Goal: Use online tool/utility: Use online tool/utility

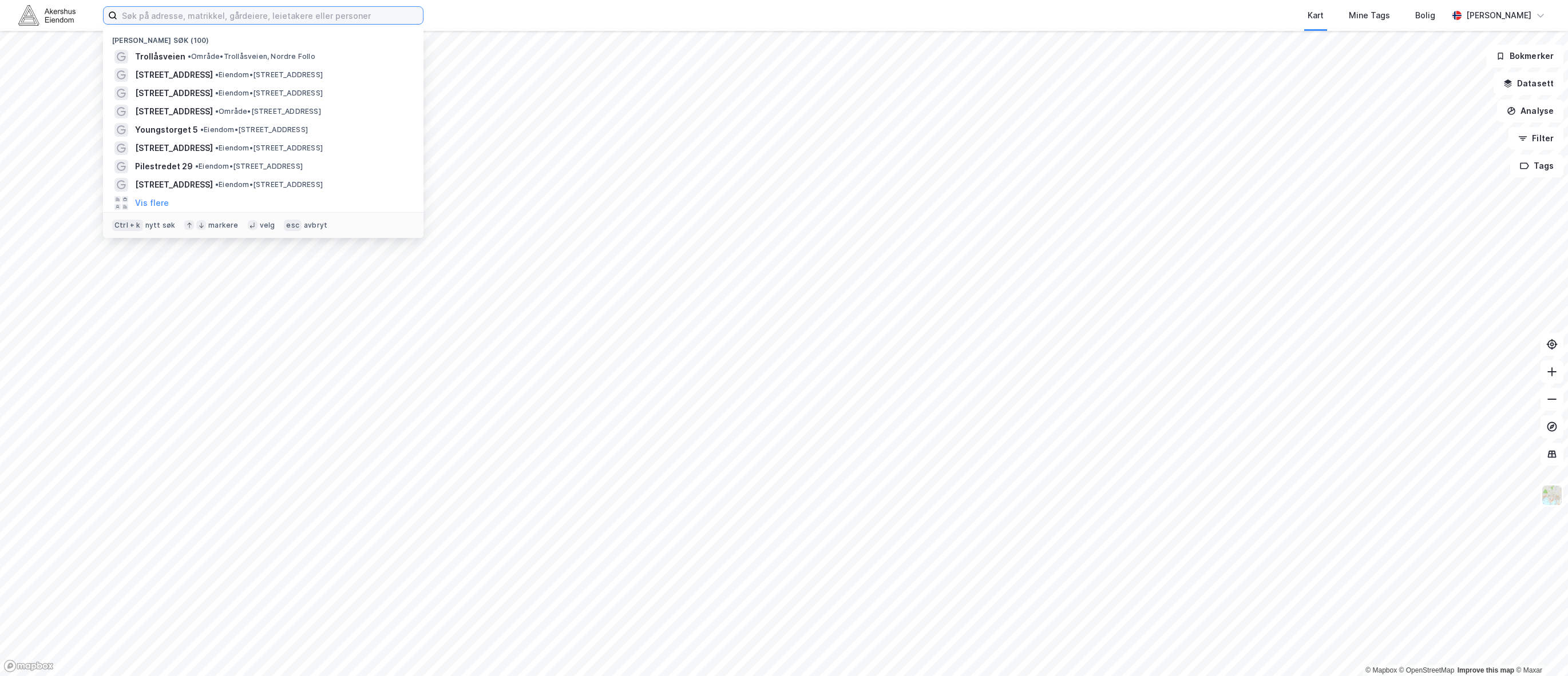
click at [186, 17] on input at bounding box center [270, 16] width 305 height 17
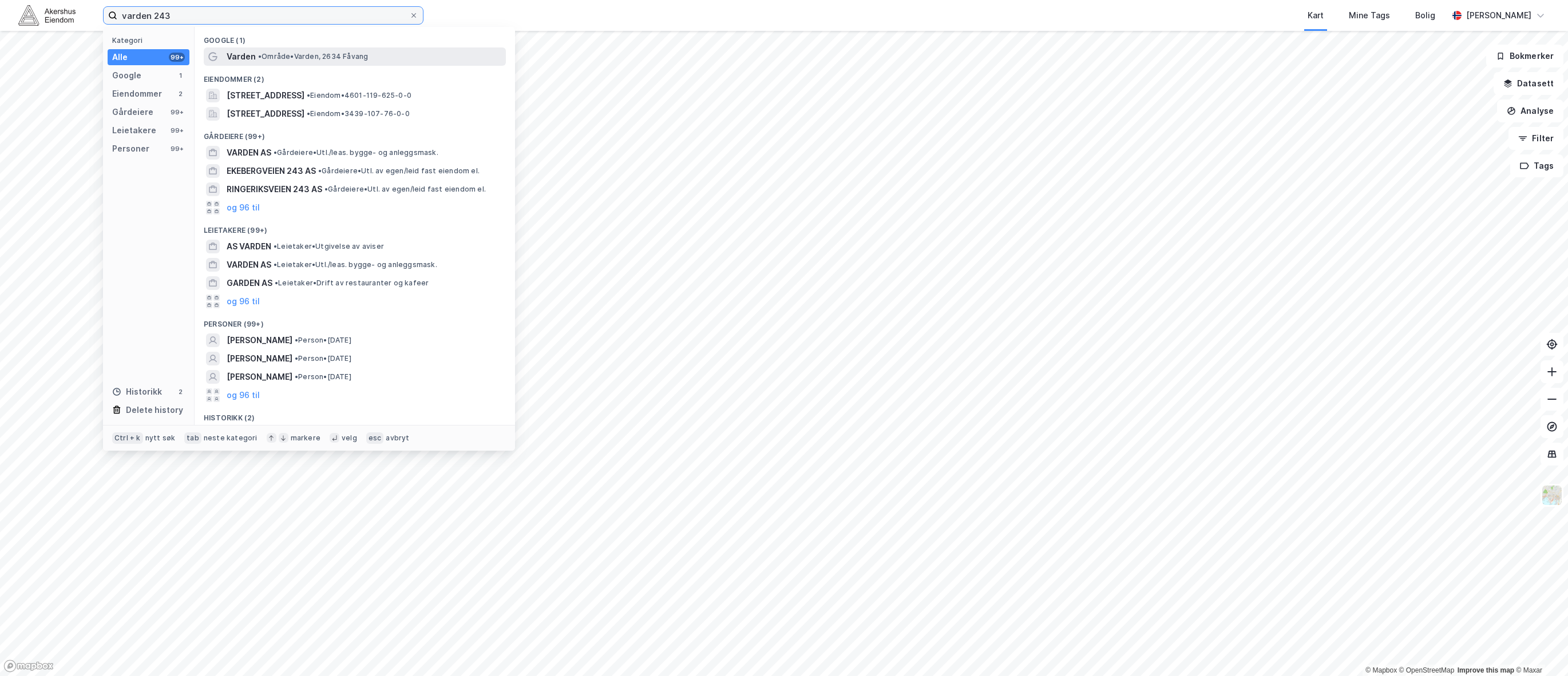
type input "varden 243"
click at [250, 55] on span "Varden" at bounding box center [241, 57] width 29 height 14
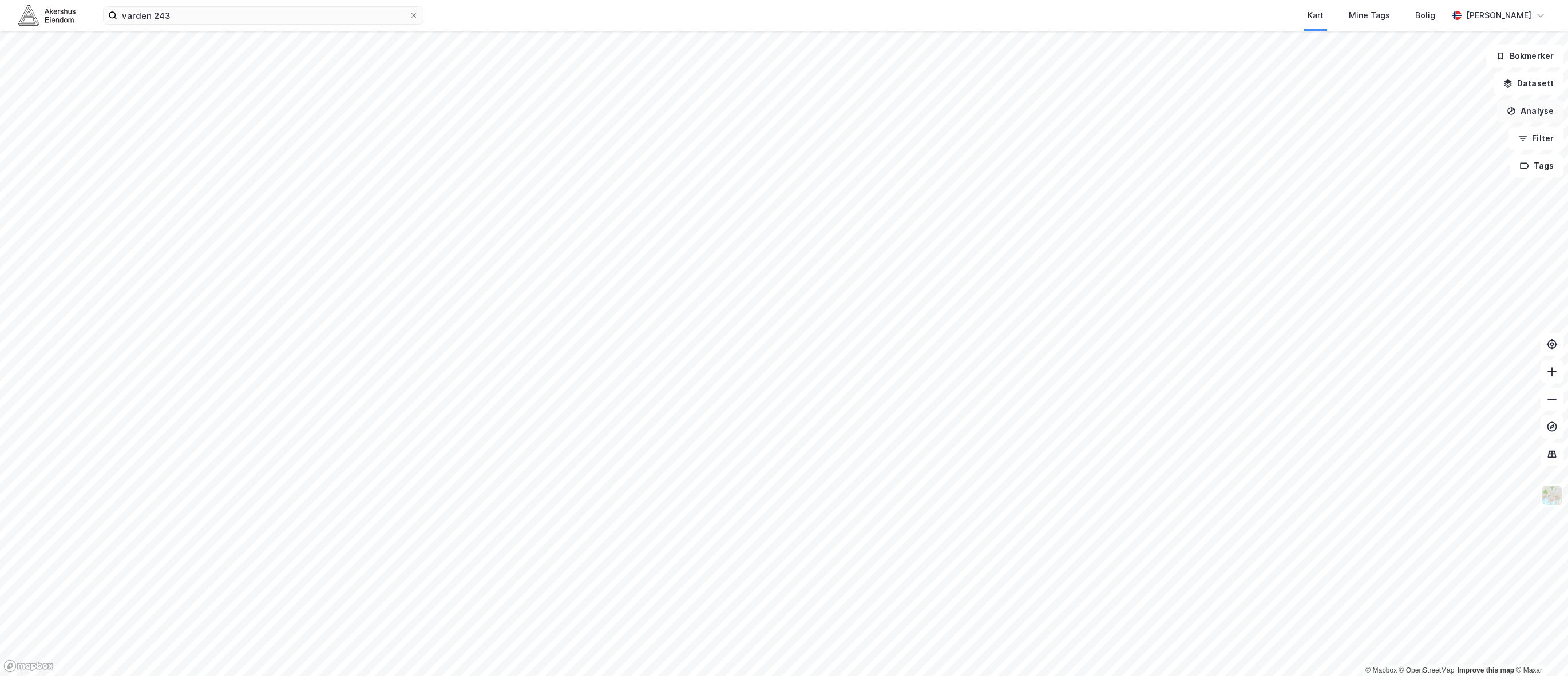
click at [1533, 112] on button "Analyse" at bounding box center [1530, 111] width 66 height 23
click at [1430, 112] on div "Mål avstand" at bounding box center [1431, 112] width 100 height 10
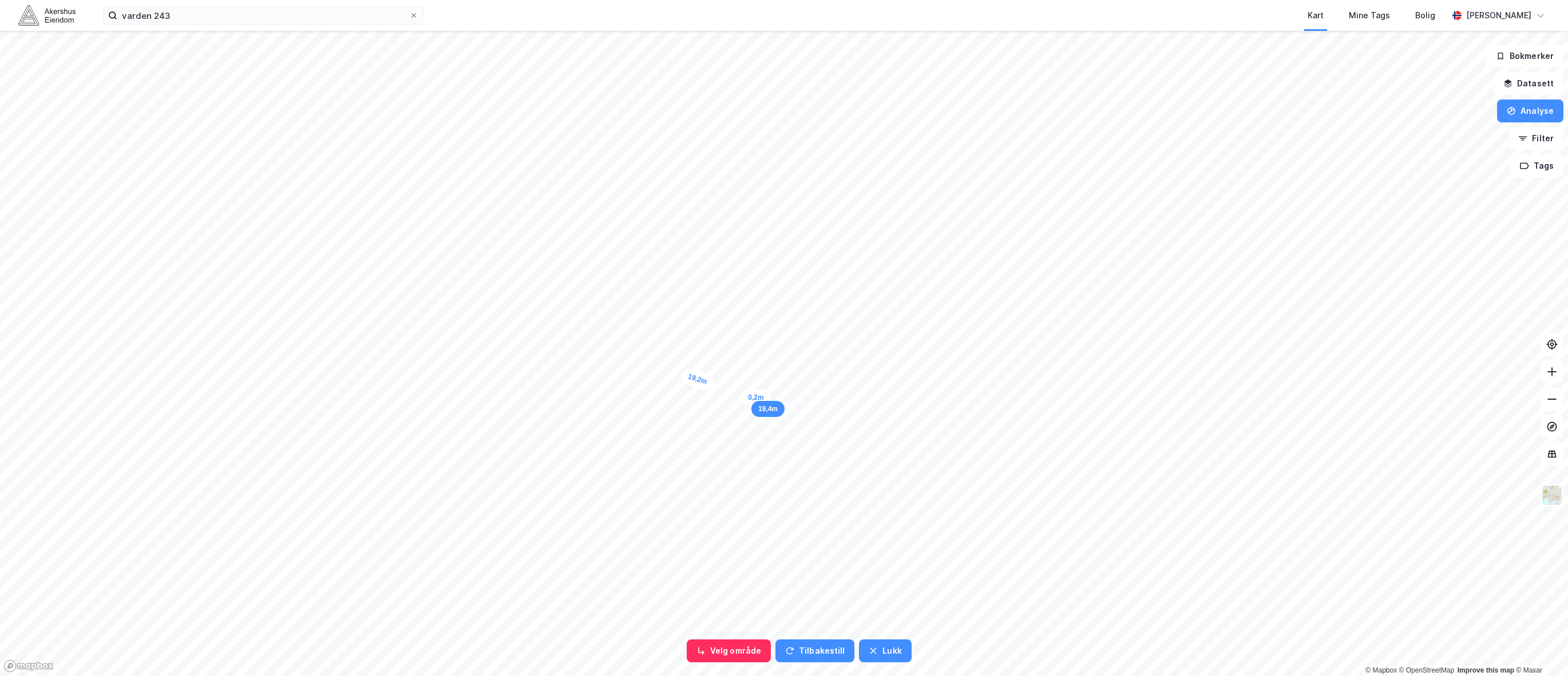
click at [756, 398] on div "0,2m" at bounding box center [755, 398] width 29 height 16
click at [810, 647] on button "Tilbakestill" at bounding box center [820, 650] width 79 height 23
click at [827, 650] on button "Tilbakestill" at bounding box center [820, 650] width 79 height 23
click at [756, 395] on div "0,4m" at bounding box center [756, 393] width 16 height 29
